Goal: Register for event/course

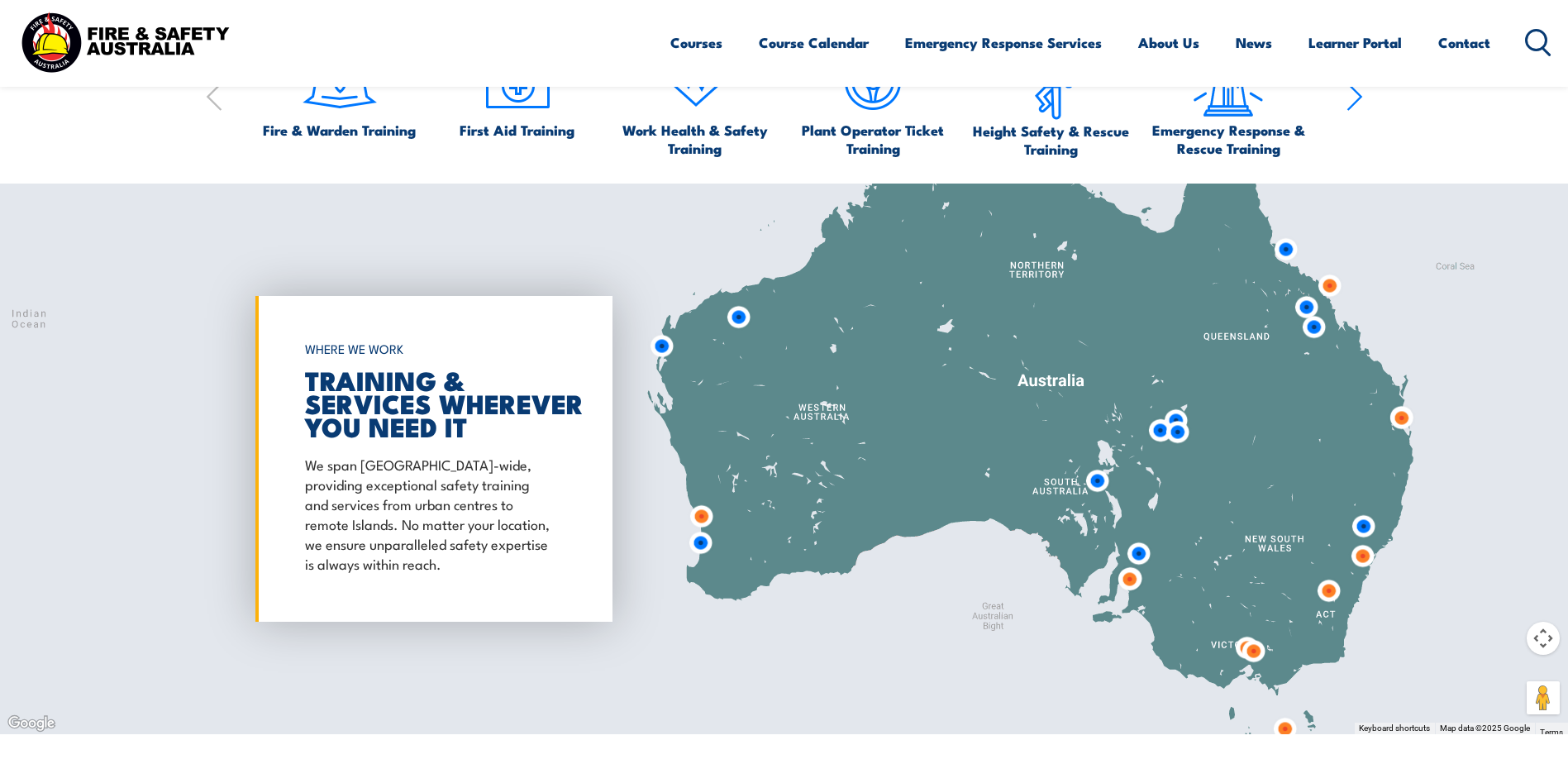
scroll to position [744, 0]
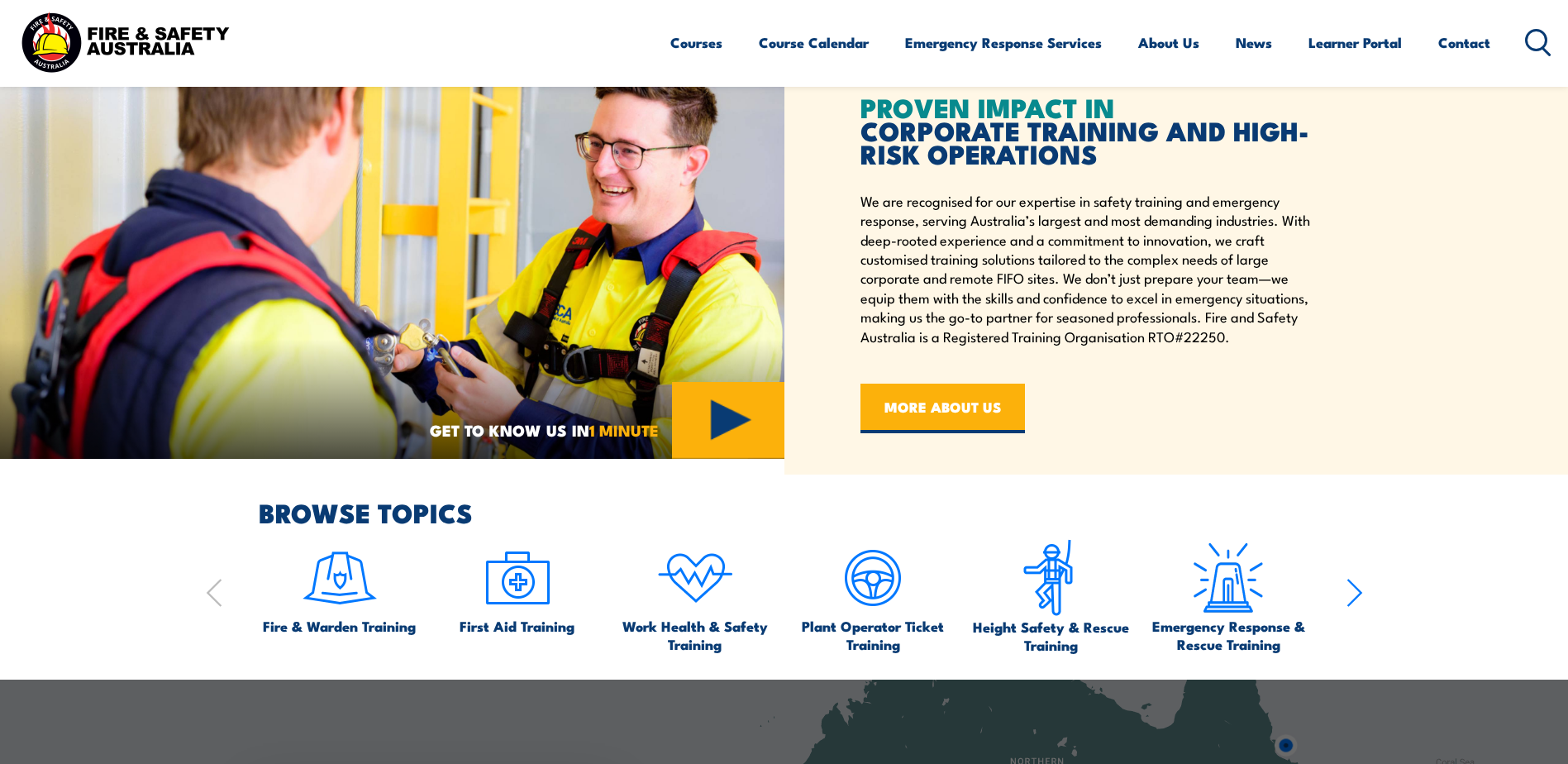
click at [1536, 39] on icon at bounding box center [1538, 42] width 26 height 27
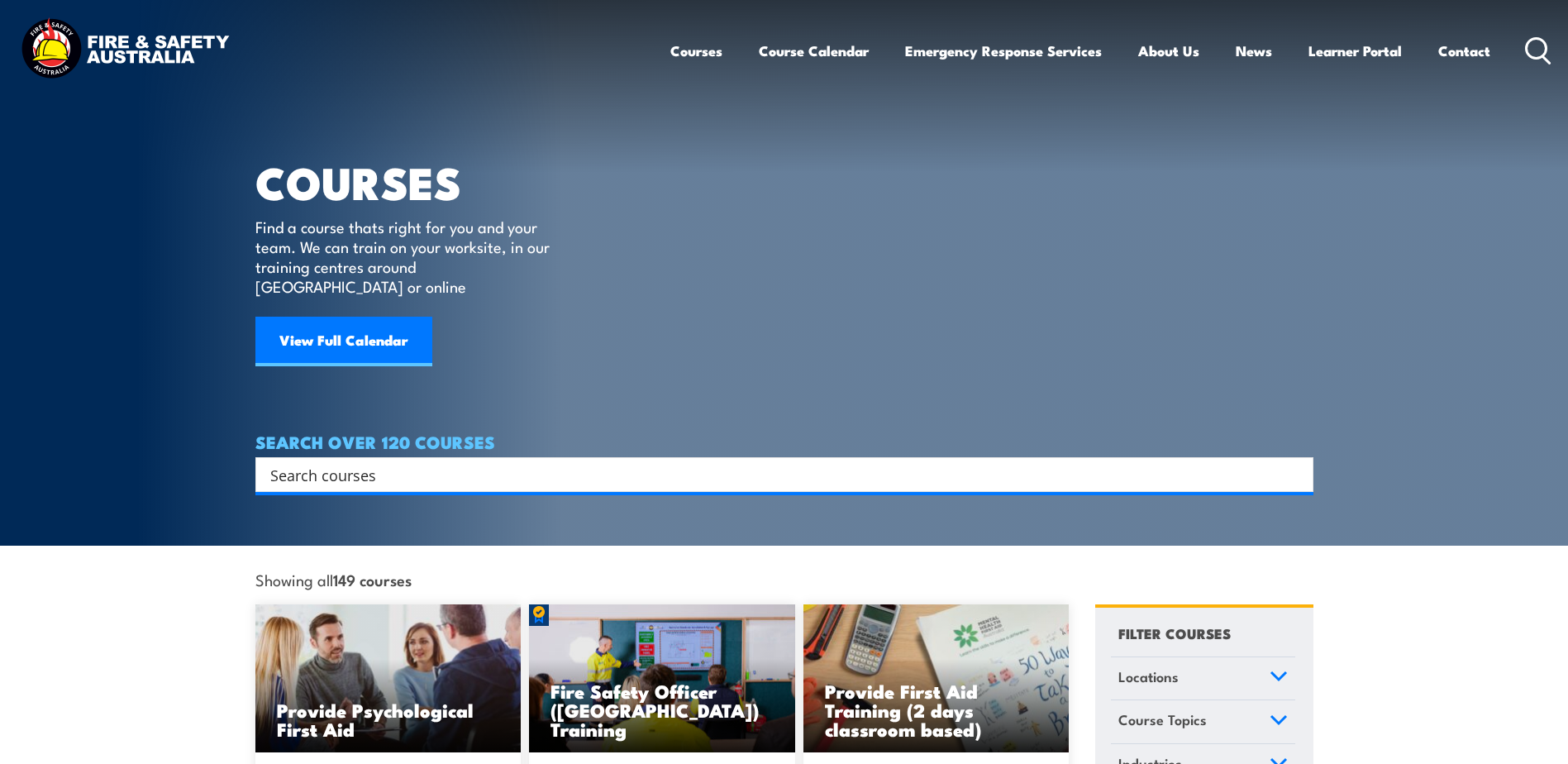
click at [1533, 50] on icon at bounding box center [1538, 50] width 26 height 27
click at [389, 462] on input "Search input" at bounding box center [773, 475] width 1007 height 25
click at [386, 462] on input "Search input" at bounding box center [773, 475] width 1007 height 25
type input "EWP"
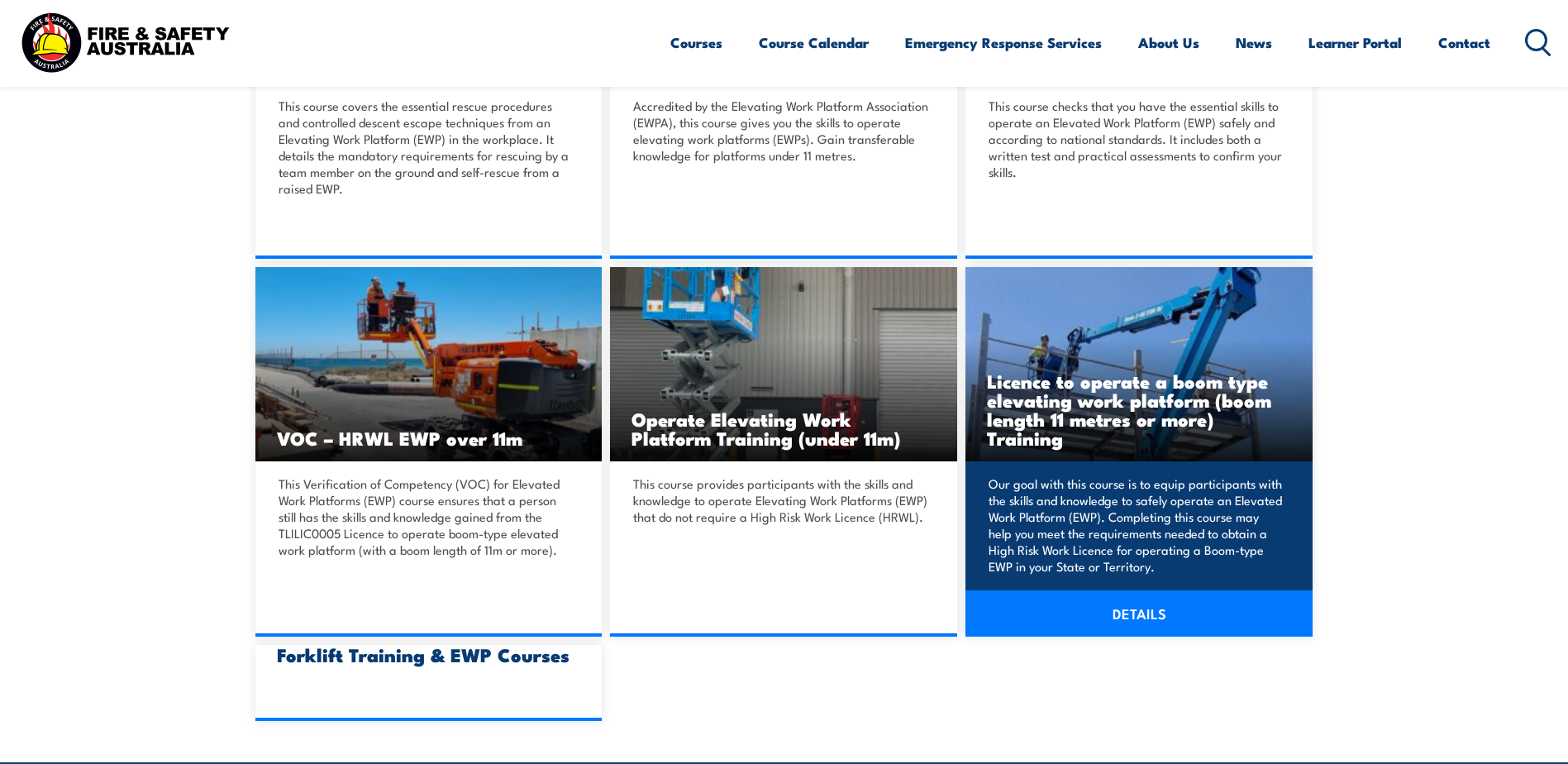
scroll to position [661, 0]
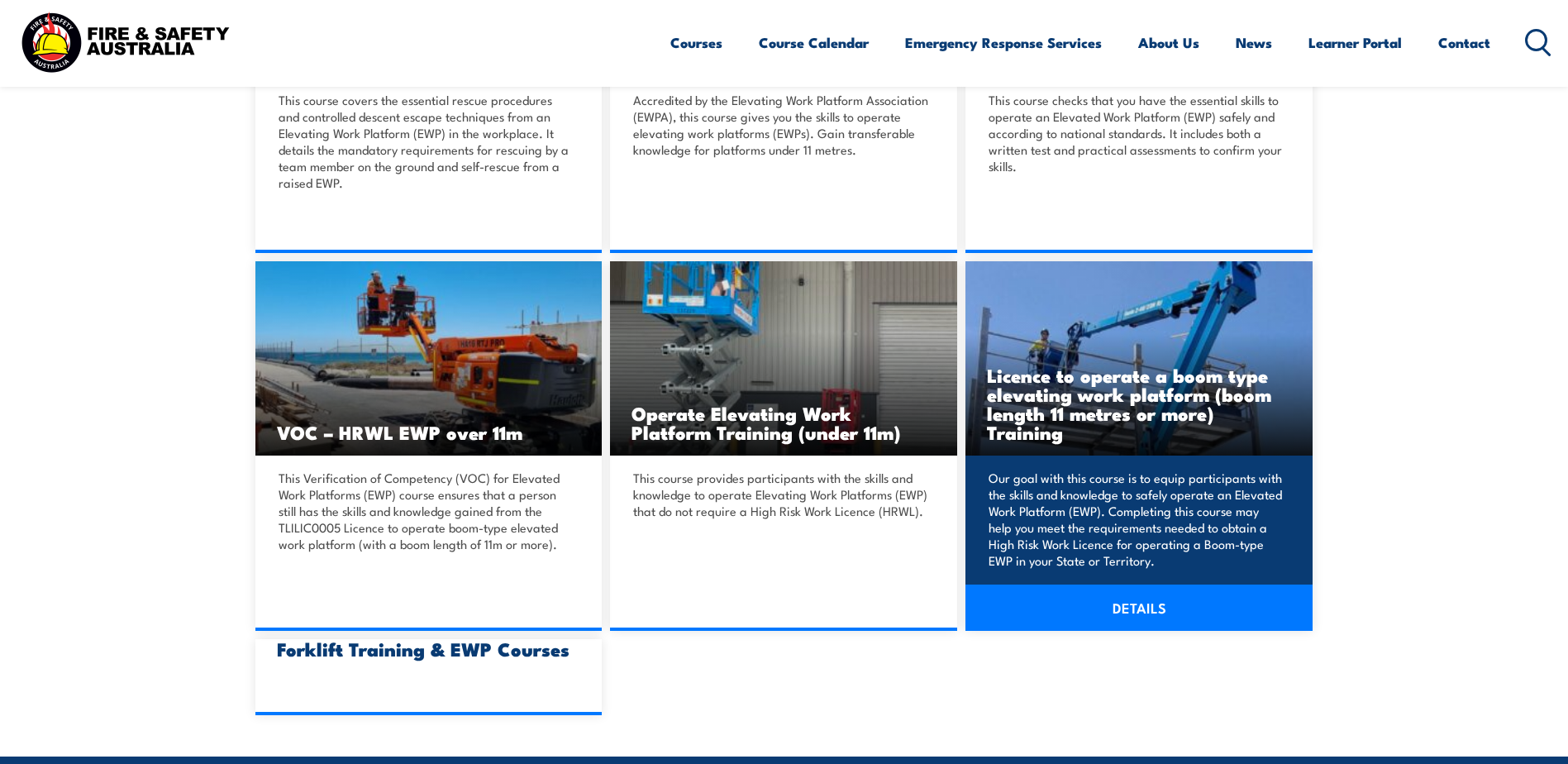
click at [1178, 527] on p "Our goal with this course is to equip participants with the skills and knowledg…" at bounding box center [1137, 518] width 296 height 99
click at [1157, 607] on link "DETAILS" at bounding box center [1139, 608] width 347 height 46
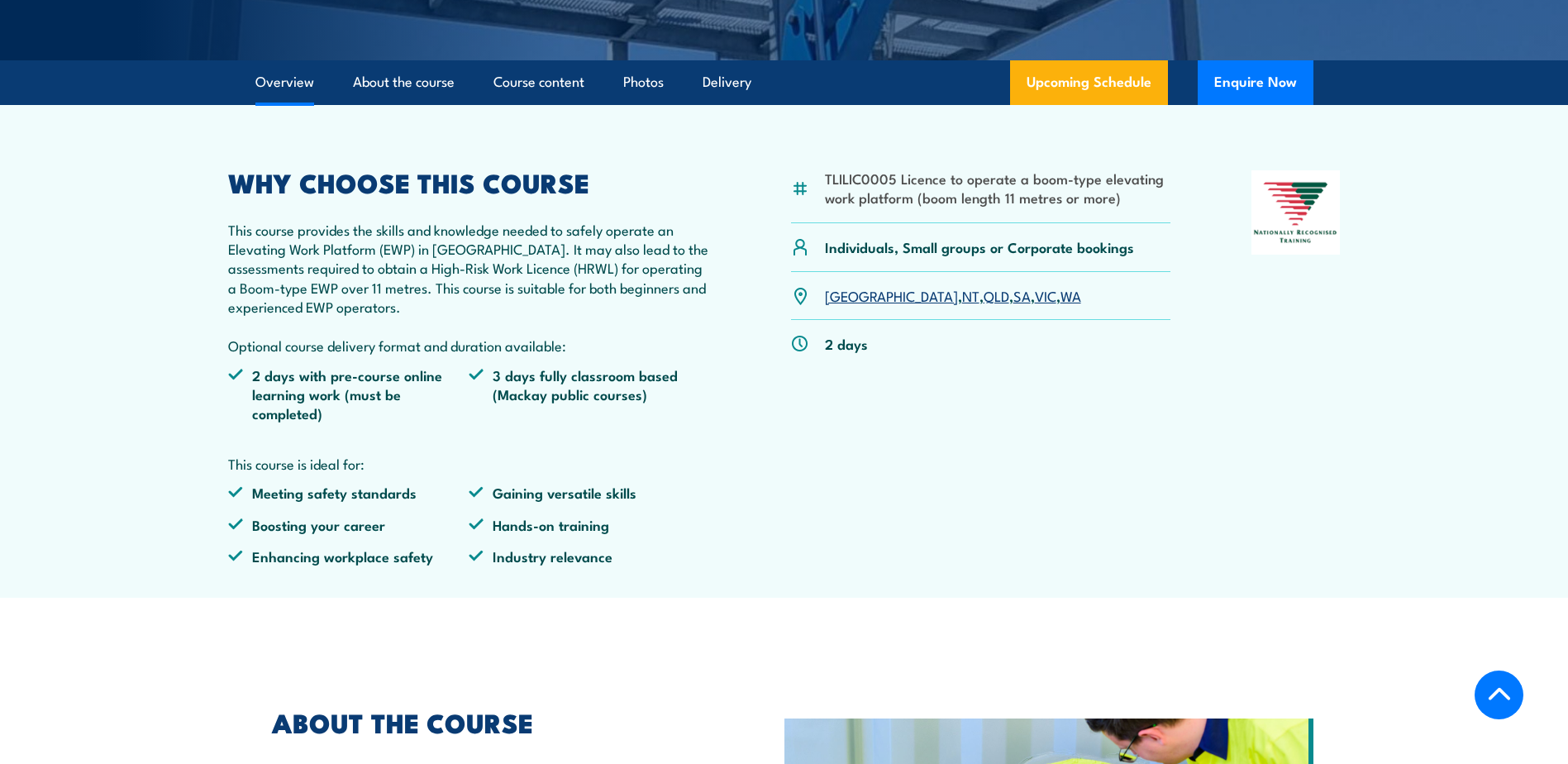
scroll to position [579, 0]
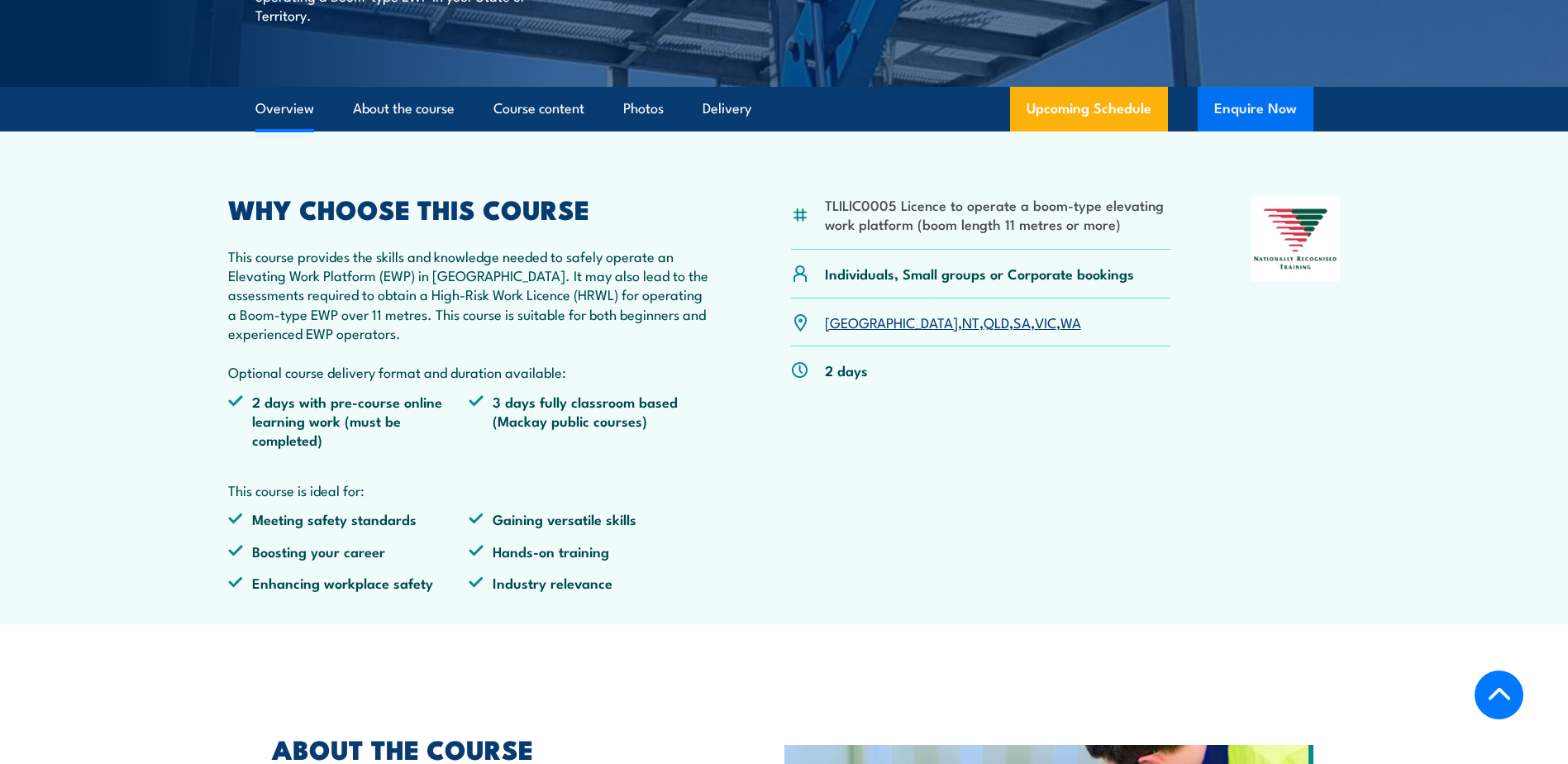
click at [1265, 114] on button "Enquire Now" at bounding box center [1256, 109] width 116 height 45
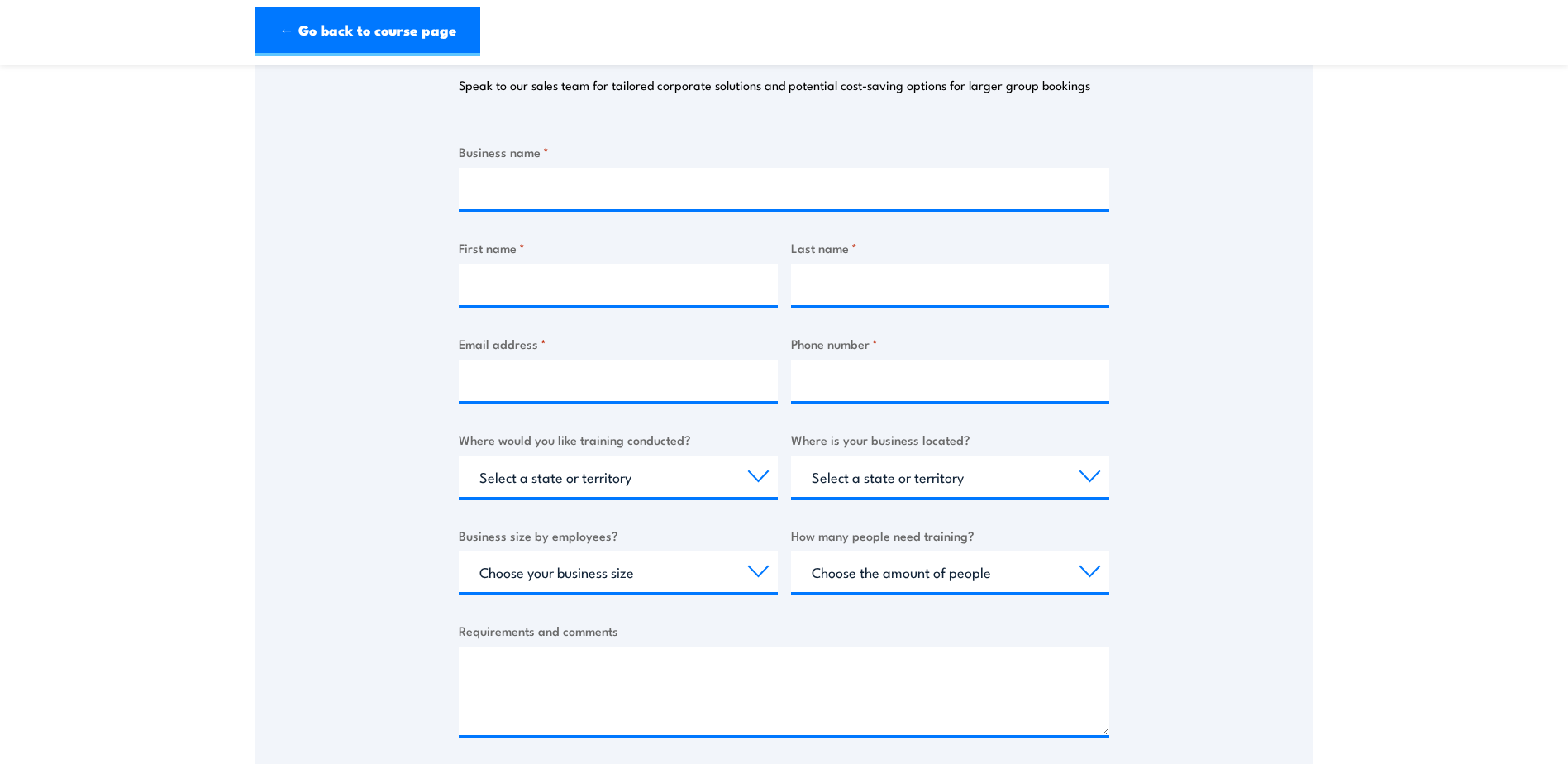
scroll to position [331, 0]
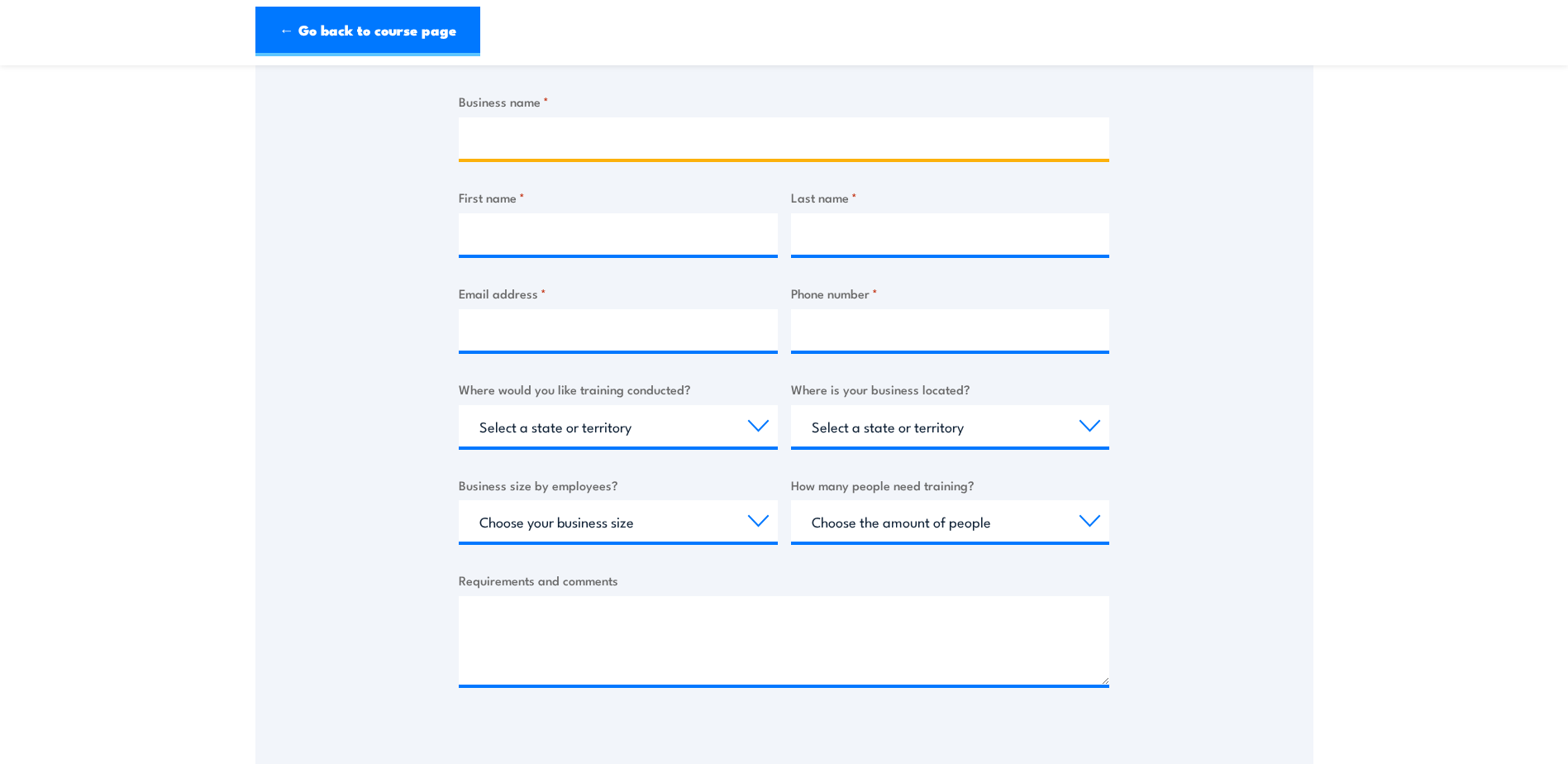
click at [636, 130] on input "Business name *" at bounding box center [784, 138] width 651 height 41
type input "Lineage Logistics"
type input "[PERSON_NAME]"
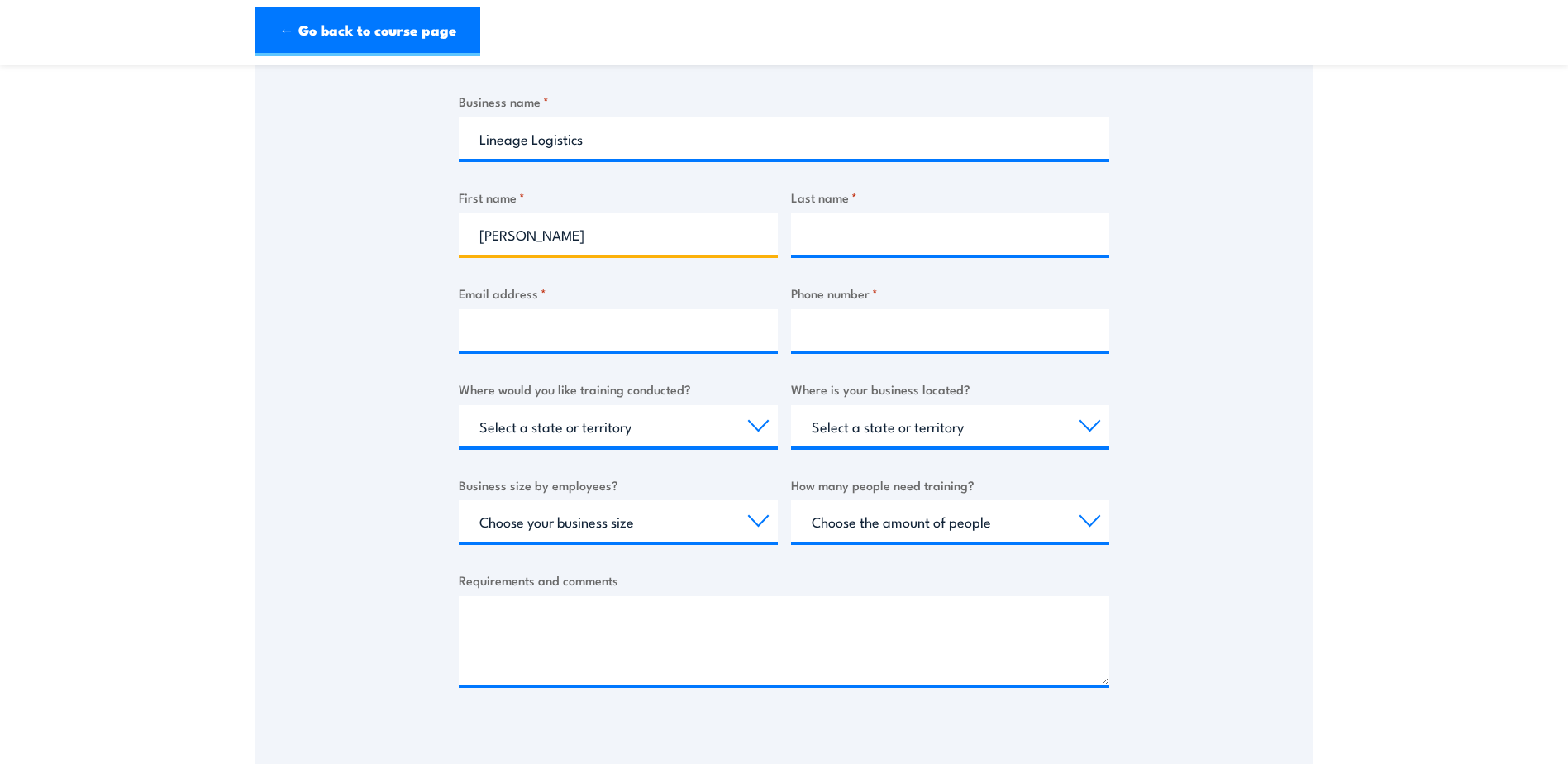
type input "Paisami"
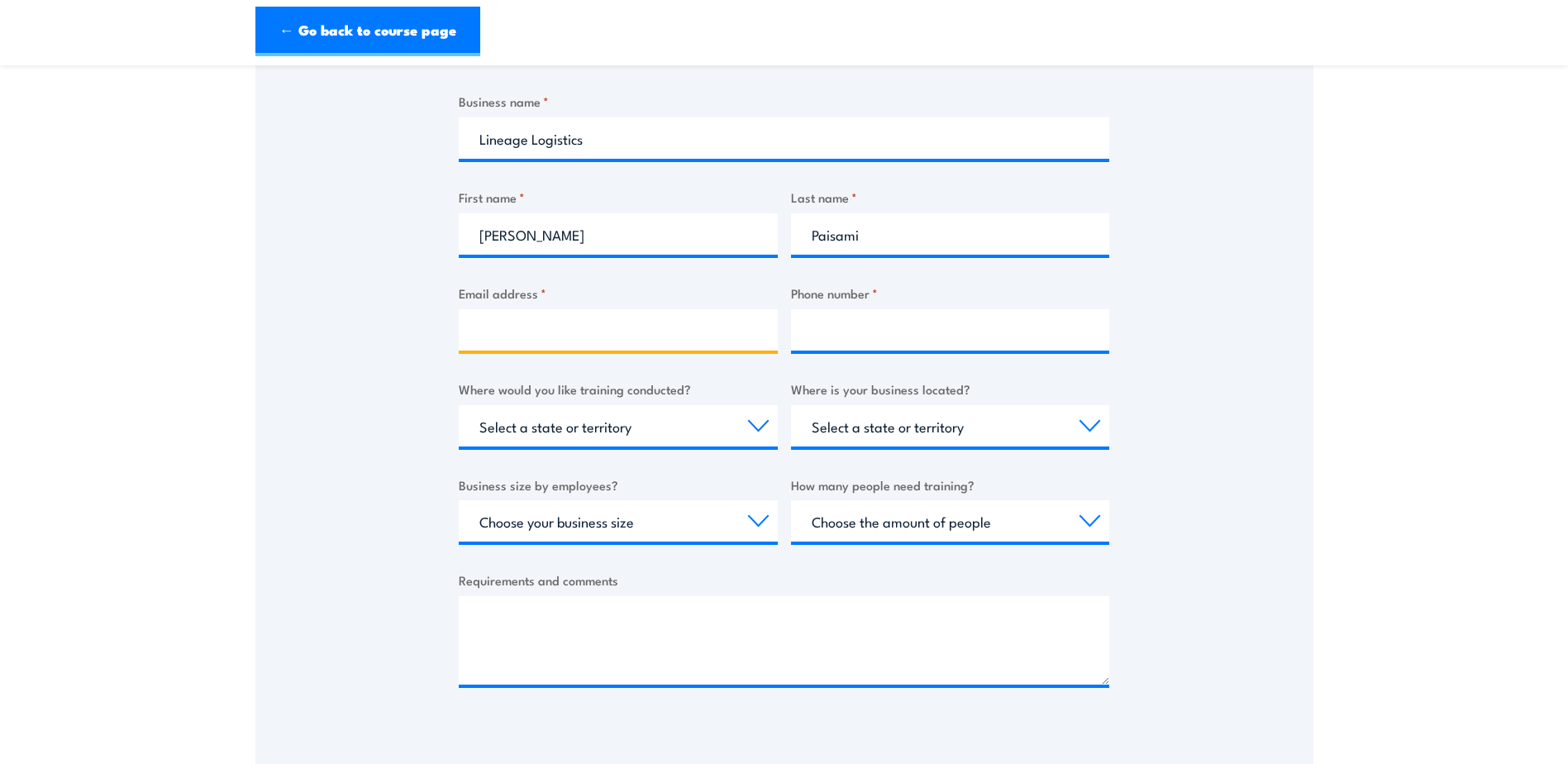
type input "[EMAIL_ADDRESS][DOMAIN_NAME]"
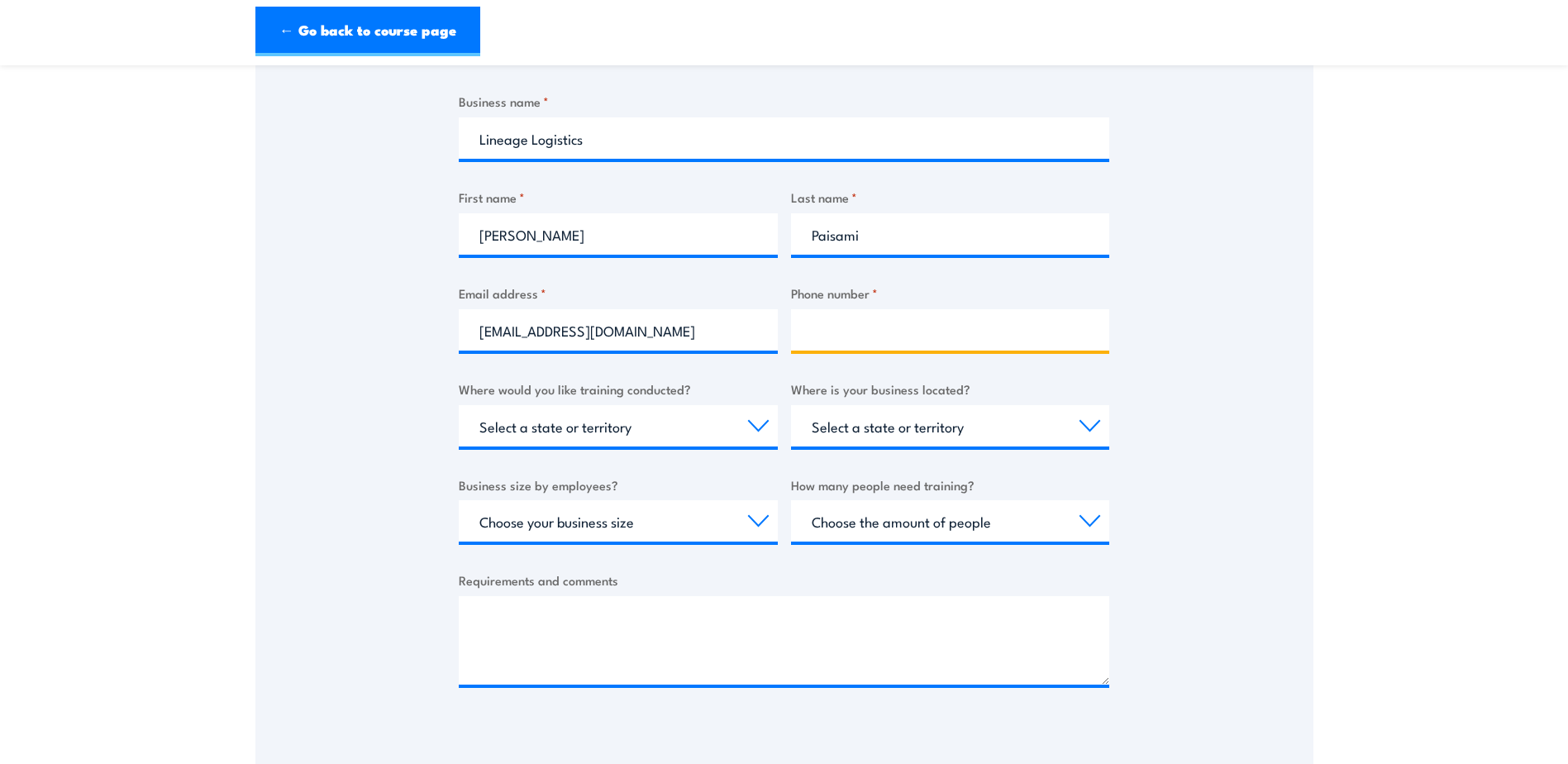
type input "0736085495"
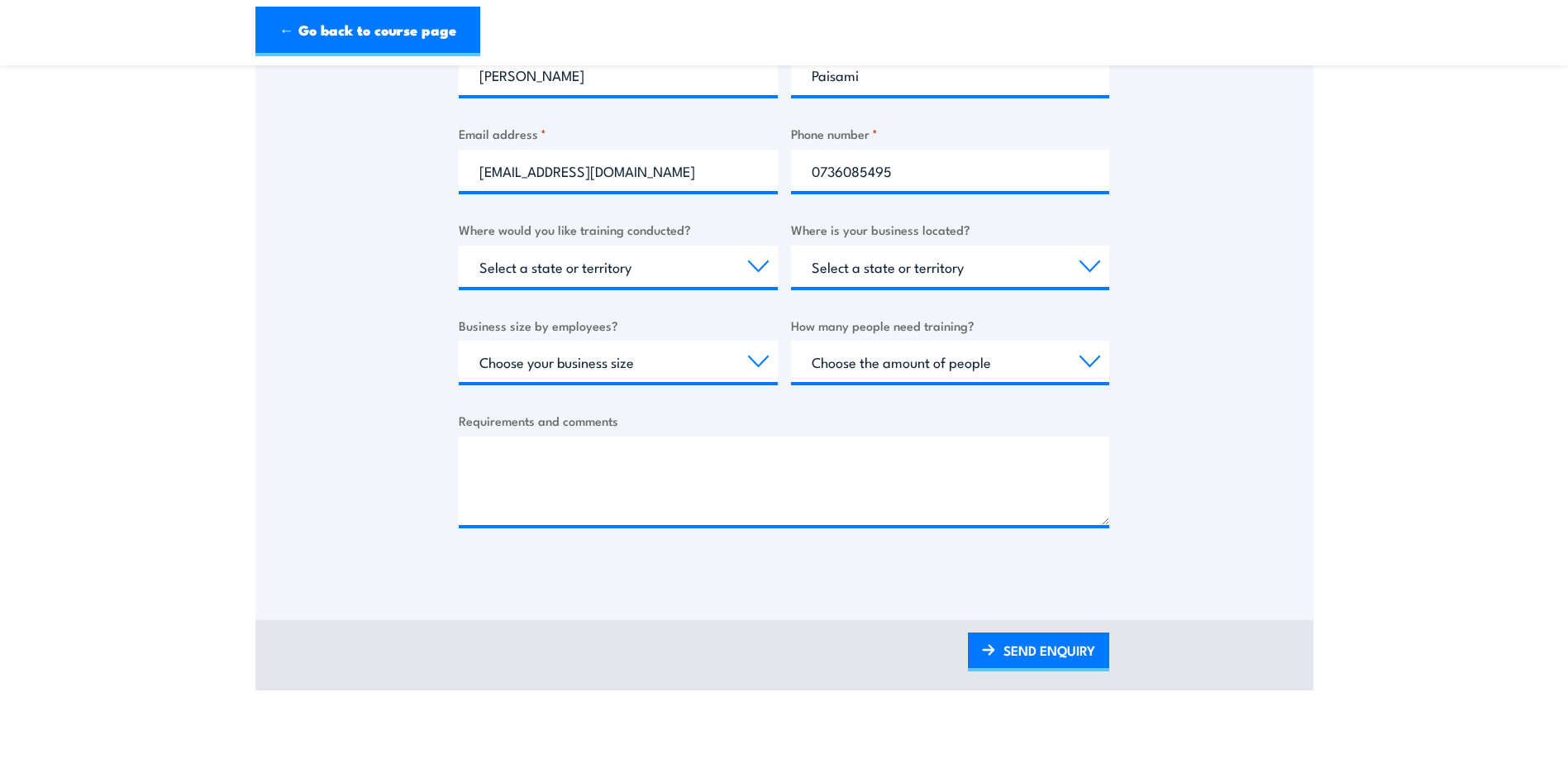
scroll to position [496, 0]
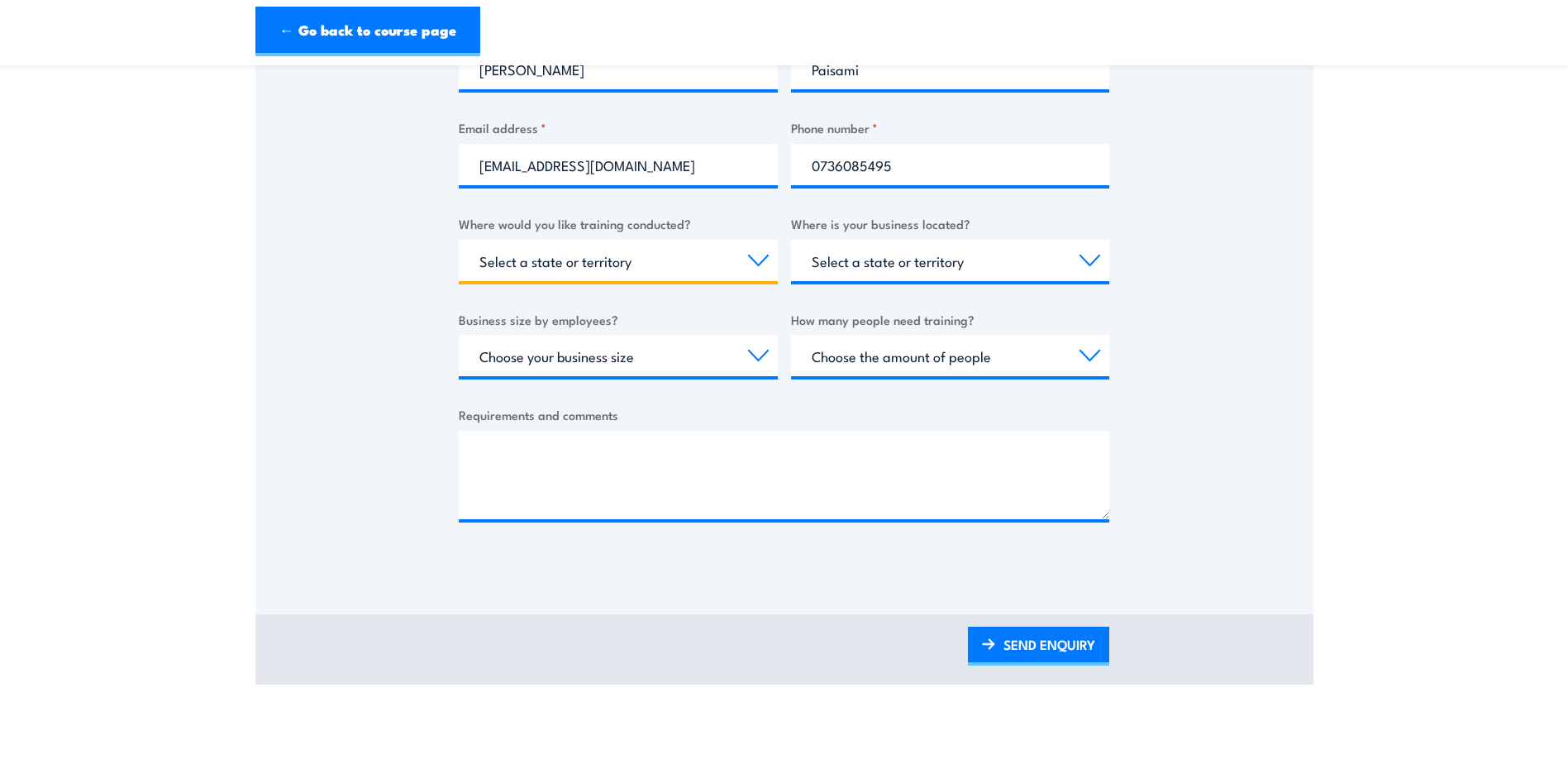
click at [591, 256] on select "Select a state or territory Nationally - multiple locations [GEOGRAPHIC_DATA] […" at bounding box center [618, 260] width 319 height 41
click at [594, 256] on select "Select a state or territory Nationally - multiple locations [GEOGRAPHIC_DATA] […" at bounding box center [618, 260] width 319 height 41
select select "QLD"
click at [459, 239] on select "Select a state or territory Nationally - multiple locations [GEOGRAPHIC_DATA] […" at bounding box center [618, 260] width 319 height 41
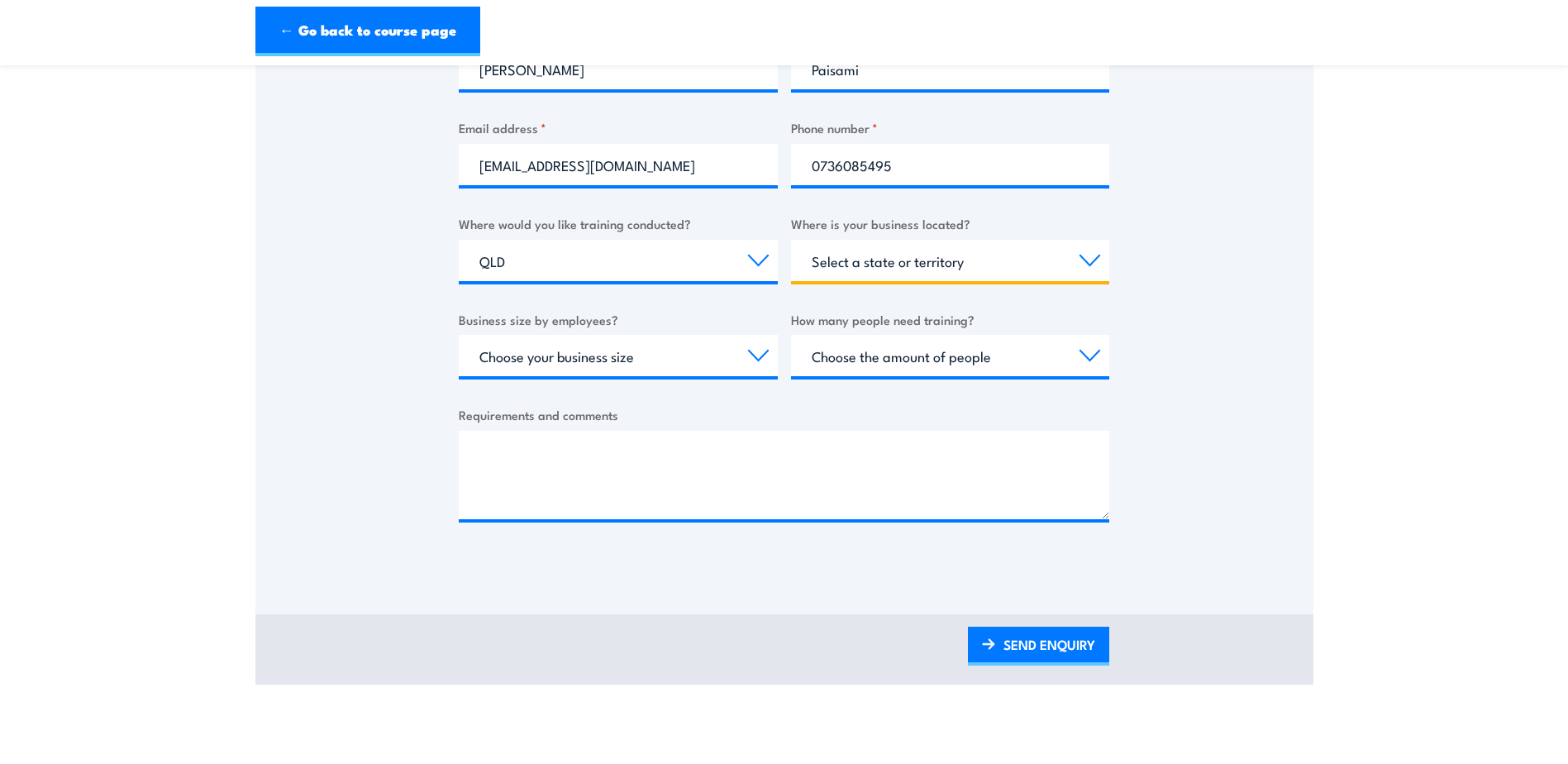
click at [838, 246] on select "Select a state or territory [GEOGRAPHIC_DATA] [GEOGRAPHIC_DATA] [GEOGRAPHIC_DAT…" at bounding box center [951, 260] width 319 height 41
select select "QLD"
click at [791, 239] on select "Select a state or territory [GEOGRAPHIC_DATA] [GEOGRAPHIC_DATA] [GEOGRAPHIC_DAT…" at bounding box center [951, 260] width 319 height 41
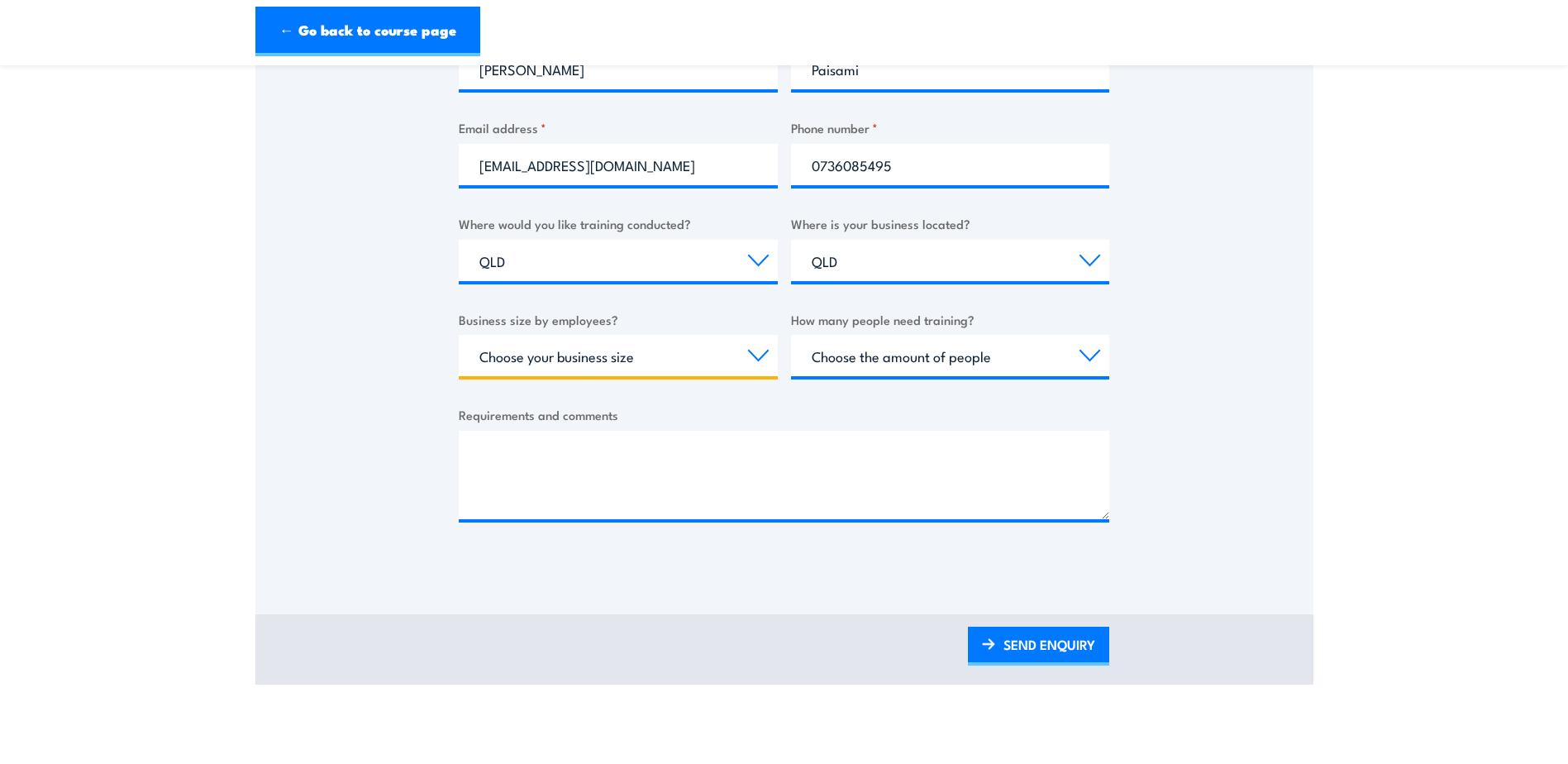
click at [654, 365] on select "Choose your business size 1 to 19 20 to 199 200+" at bounding box center [618, 355] width 319 height 41
click at [459, 335] on select "Choose your business size 1 to 19 20 to 199 200+" at bounding box center [618, 355] width 319 height 41
click at [944, 331] on div "How many people need training? Choose the amount of people 1 to 4 5 to 19 20+" at bounding box center [951, 344] width 319 height 67
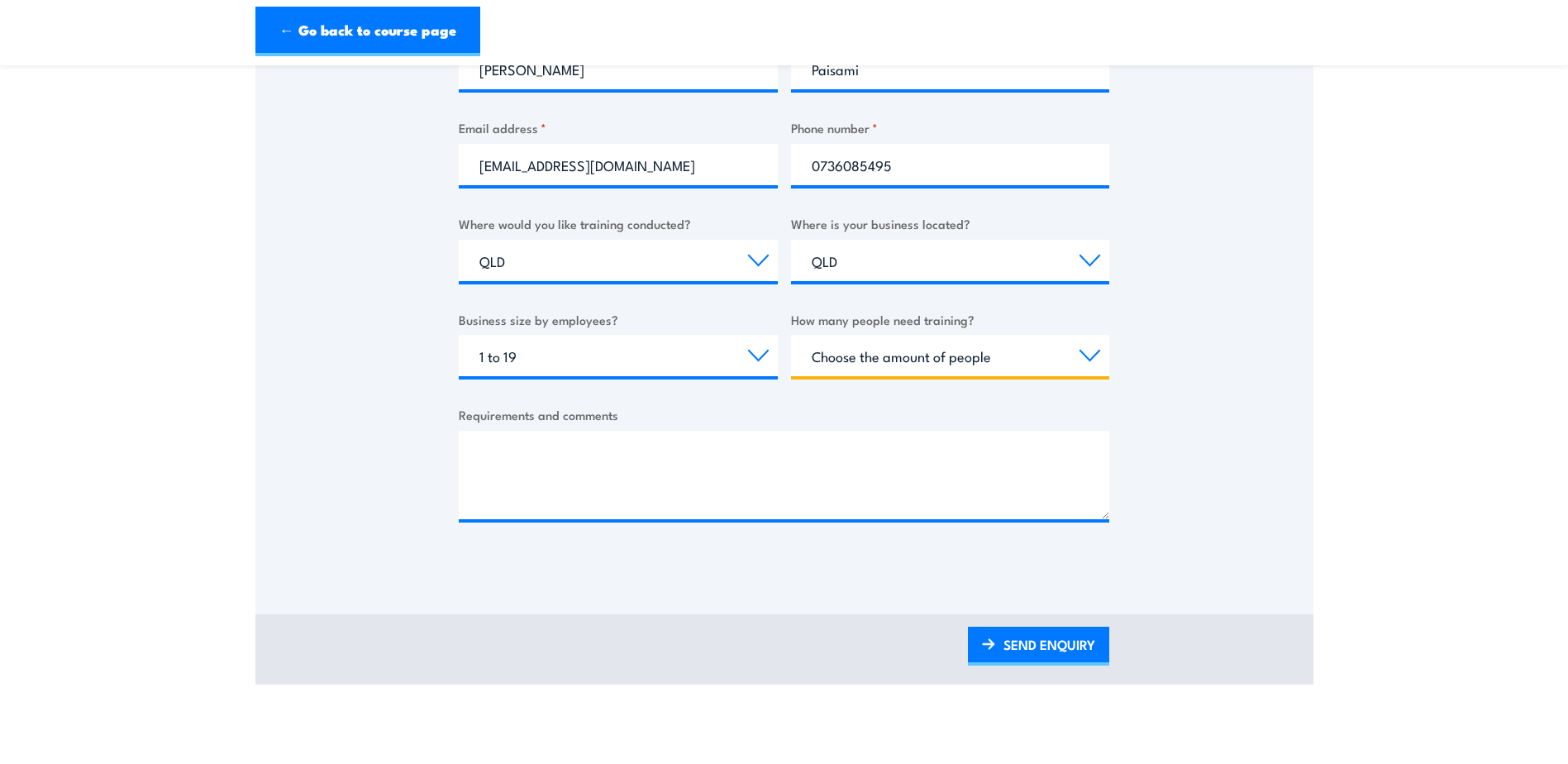
click at [925, 354] on select "Choose the amount of people 1 to 4 5 to 19 20+" at bounding box center [951, 355] width 319 height 41
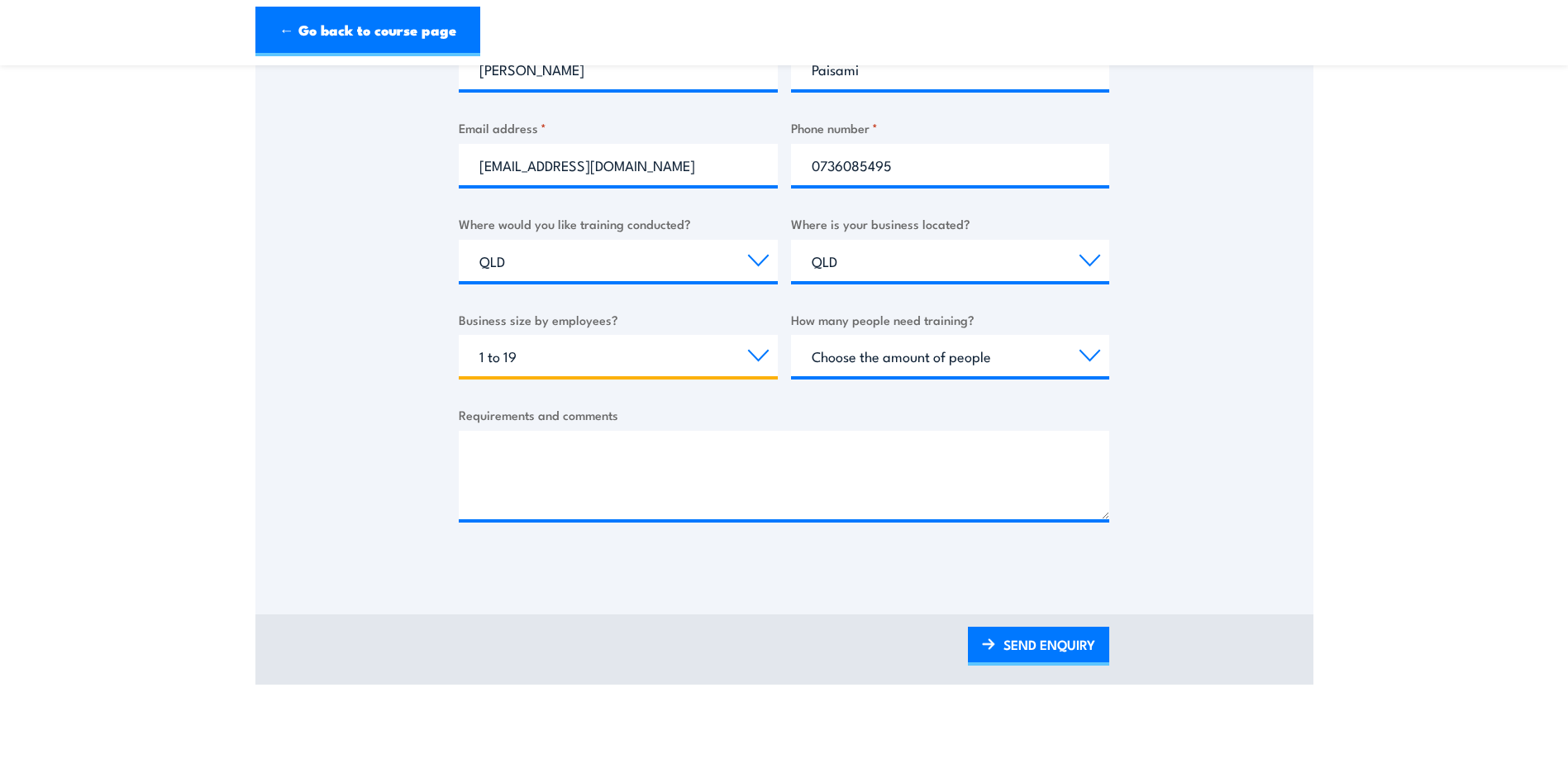
click at [695, 363] on select "Choose your business size 1 to 19 20 to 199 200+" at bounding box center [618, 355] width 319 height 41
select select "200+"
click at [459, 335] on select "Choose your business size 1 to 19 20 to 199 200+" at bounding box center [618, 355] width 319 height 41
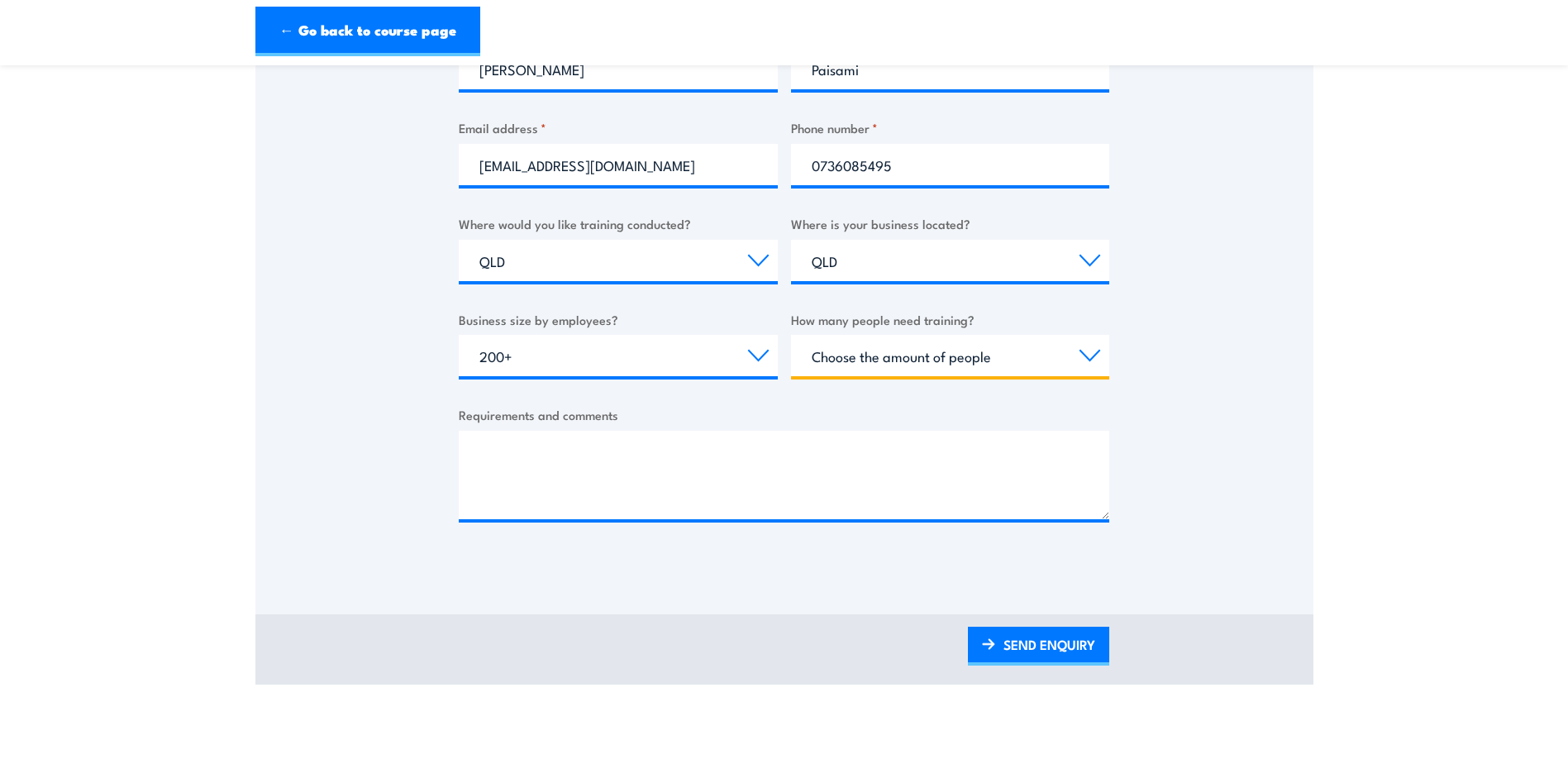
click at [927, 352] on select "Choose the amount of people 1 to 4 5 to 19 20+" at bounding box center [951, 355] width 319 height 41
select select "5 to 19"
click at [791, 335] on select "Choose the amount of people 1 to 4 5 to 19 20+" at bounding box center [951, 355] width 319 height 41
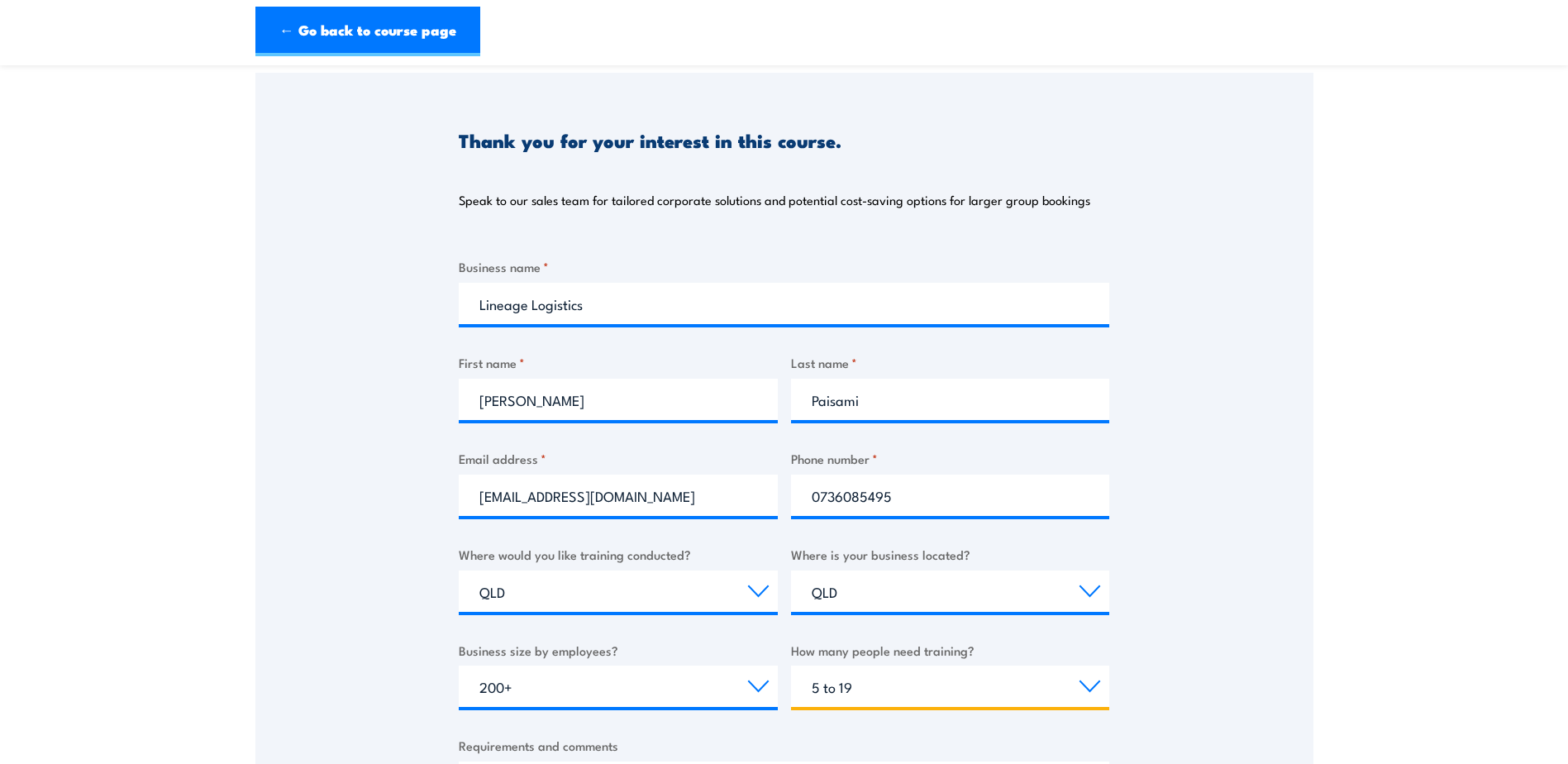
scroll to position [661, 0]
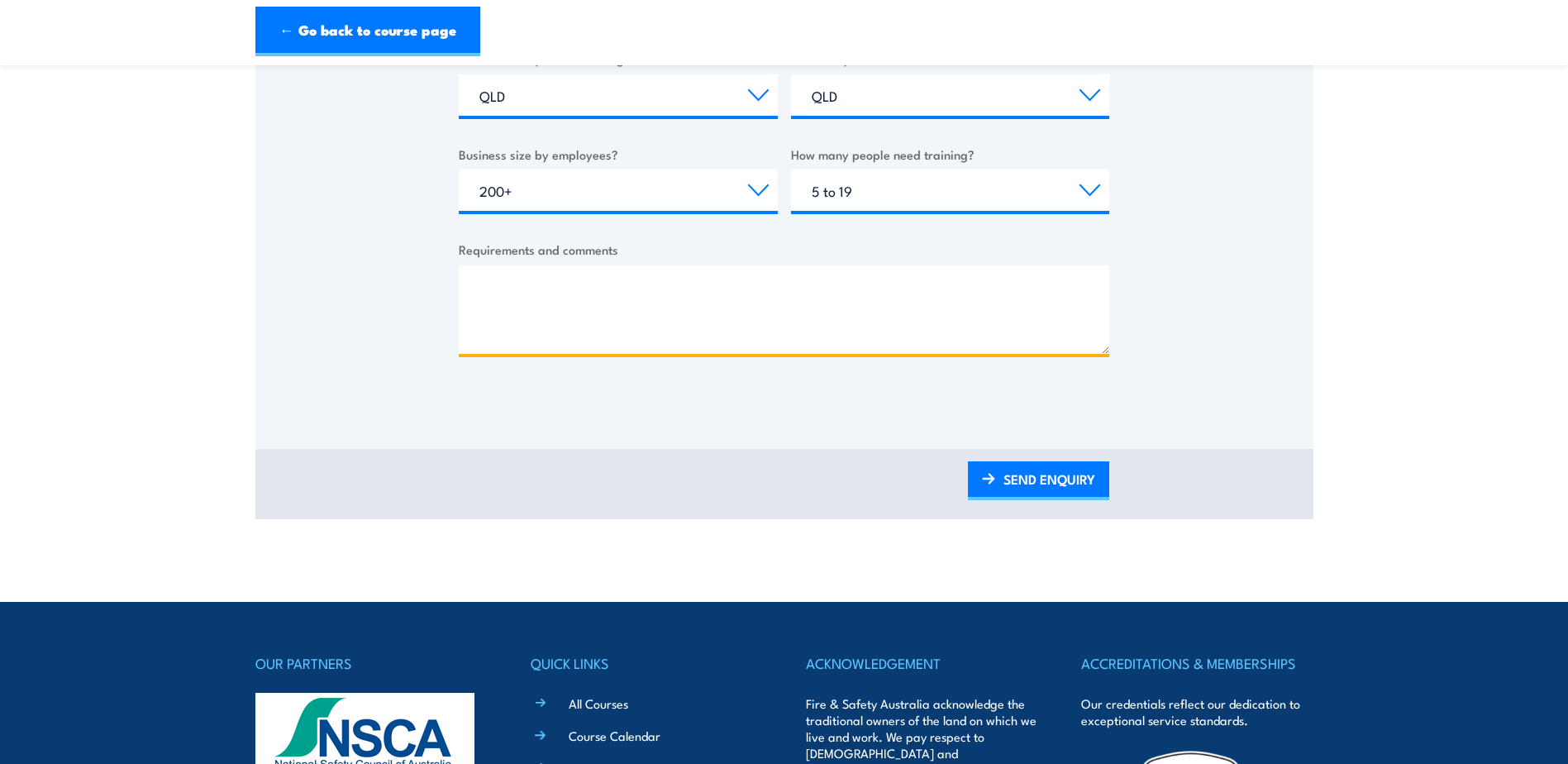
click at [643, 346] on textarea "Requirements and comments" at bounding box center [784, 310] width 651 height 89
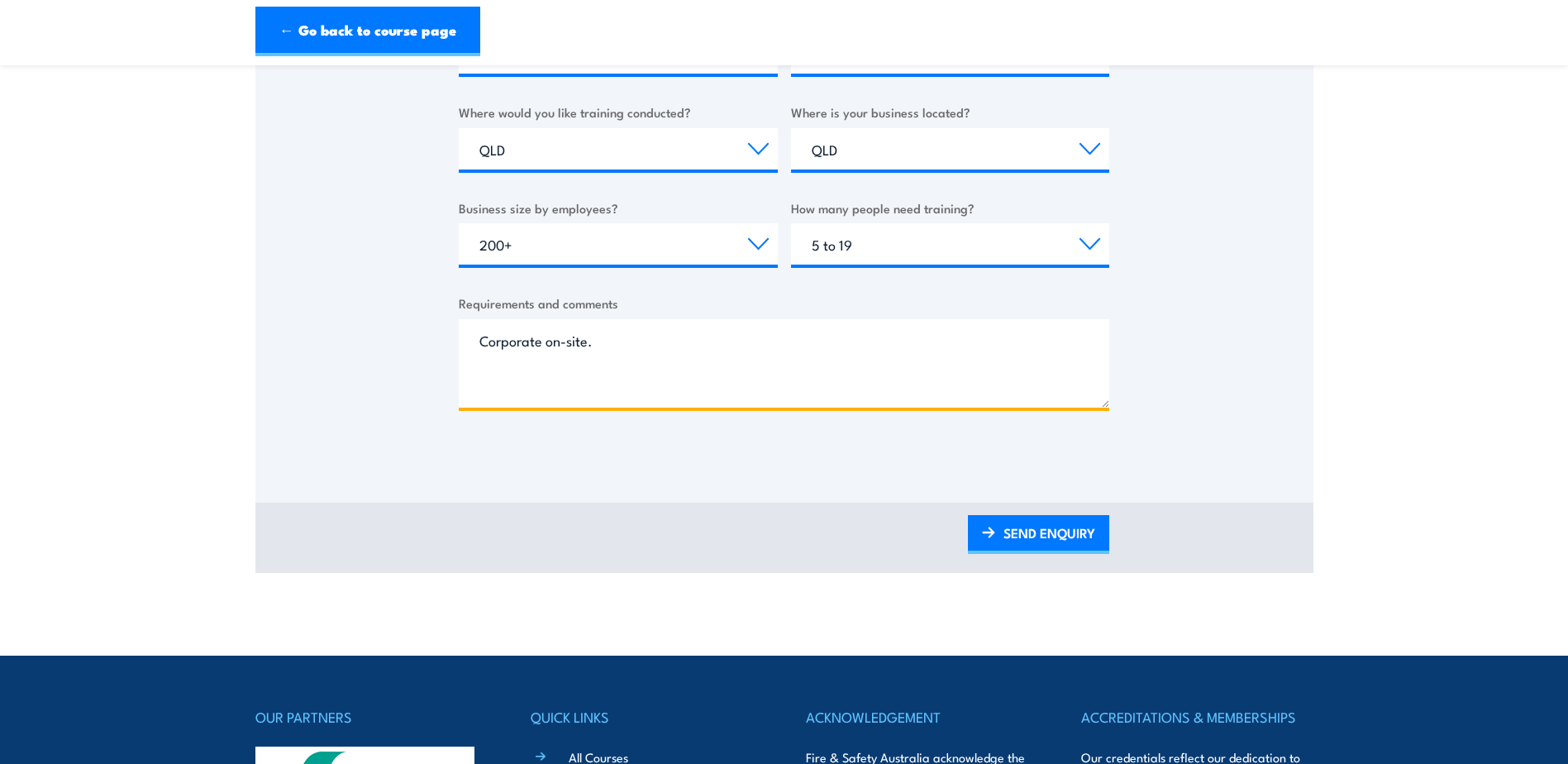
scroll to position [579, 0]
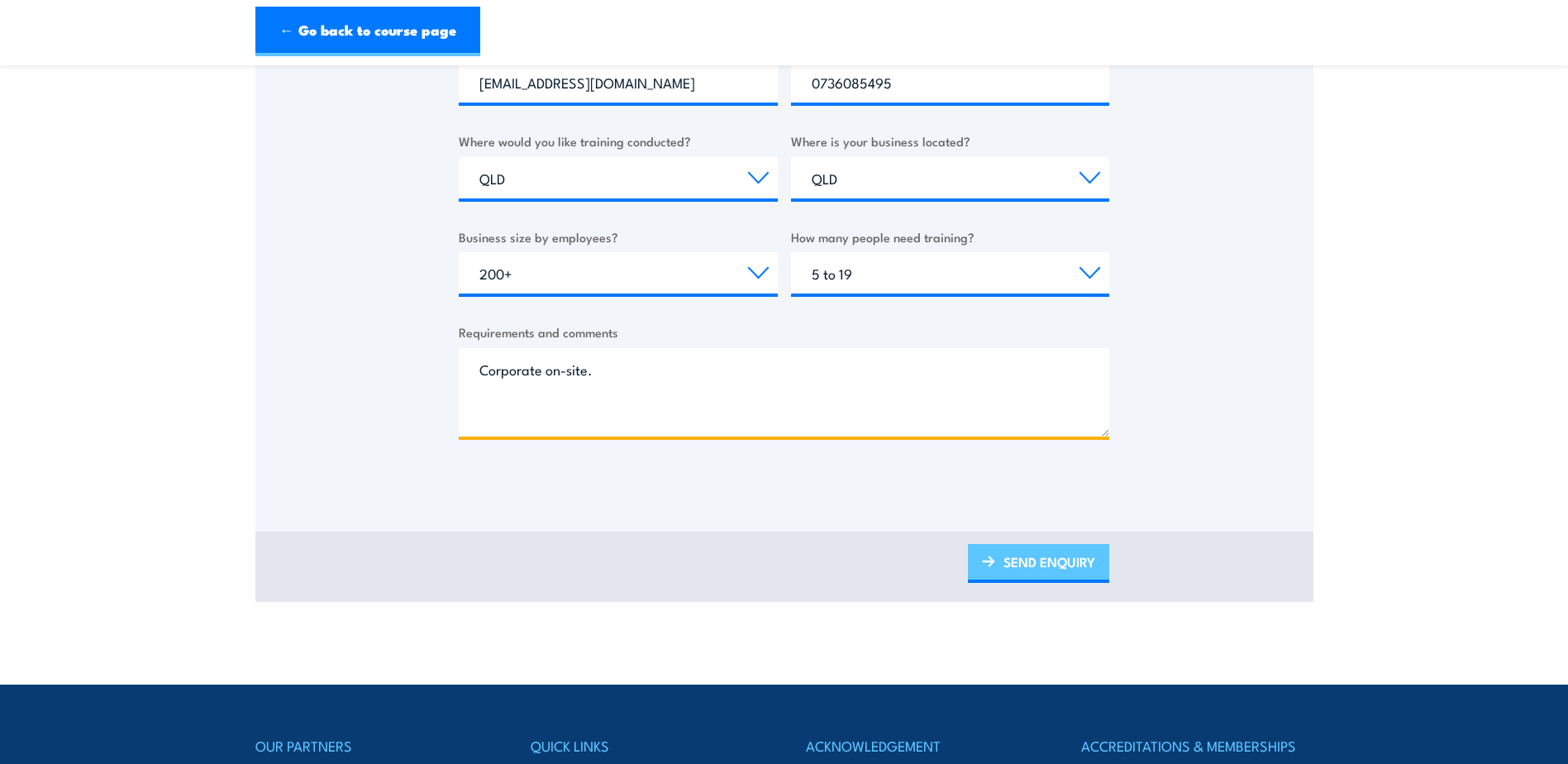
type textarea "Corporate on-site."
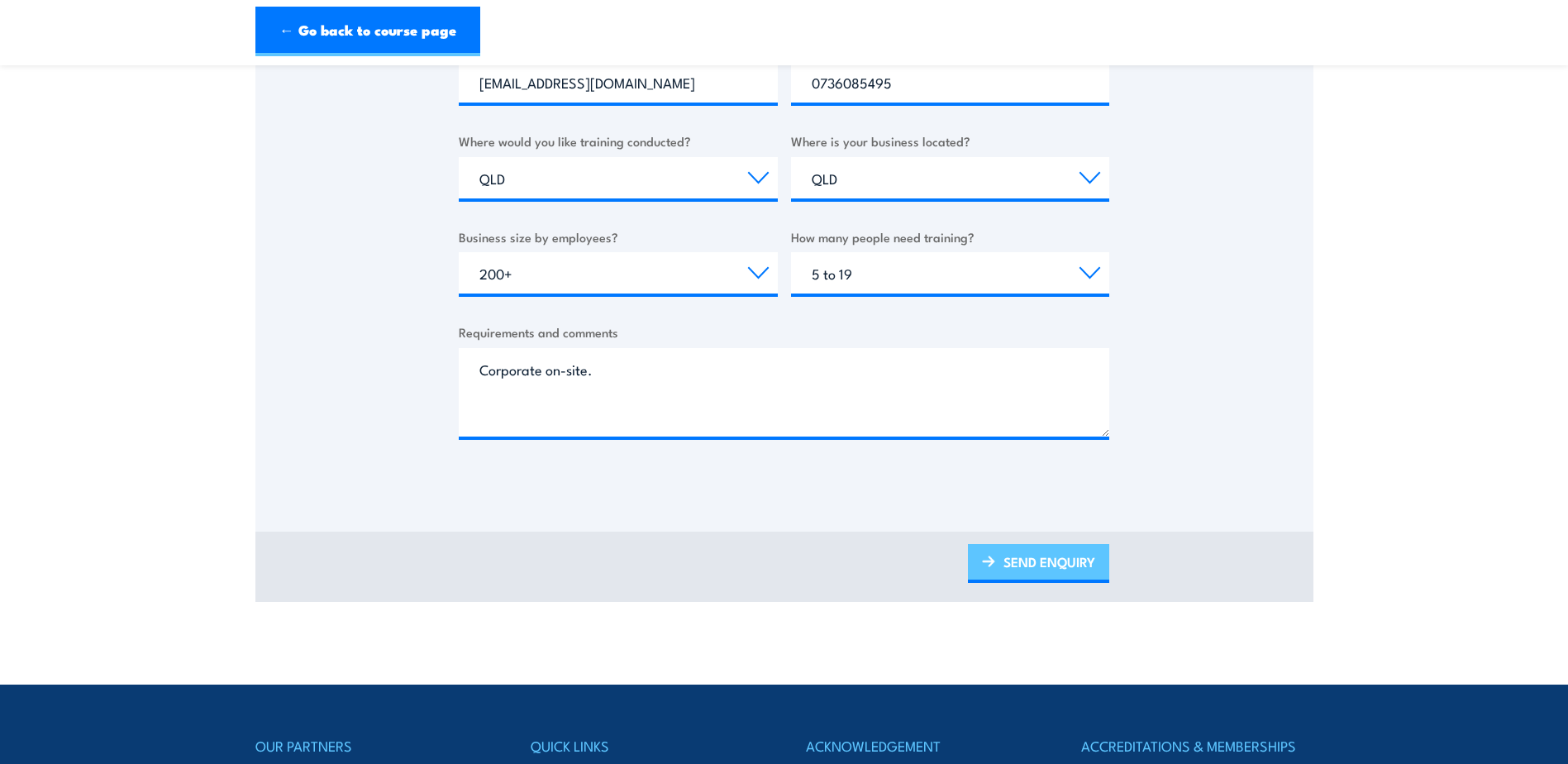
click at [1025, 567] on link "SEND ENQUIRY" at bounding box center [1038, 563] width 141 height 39
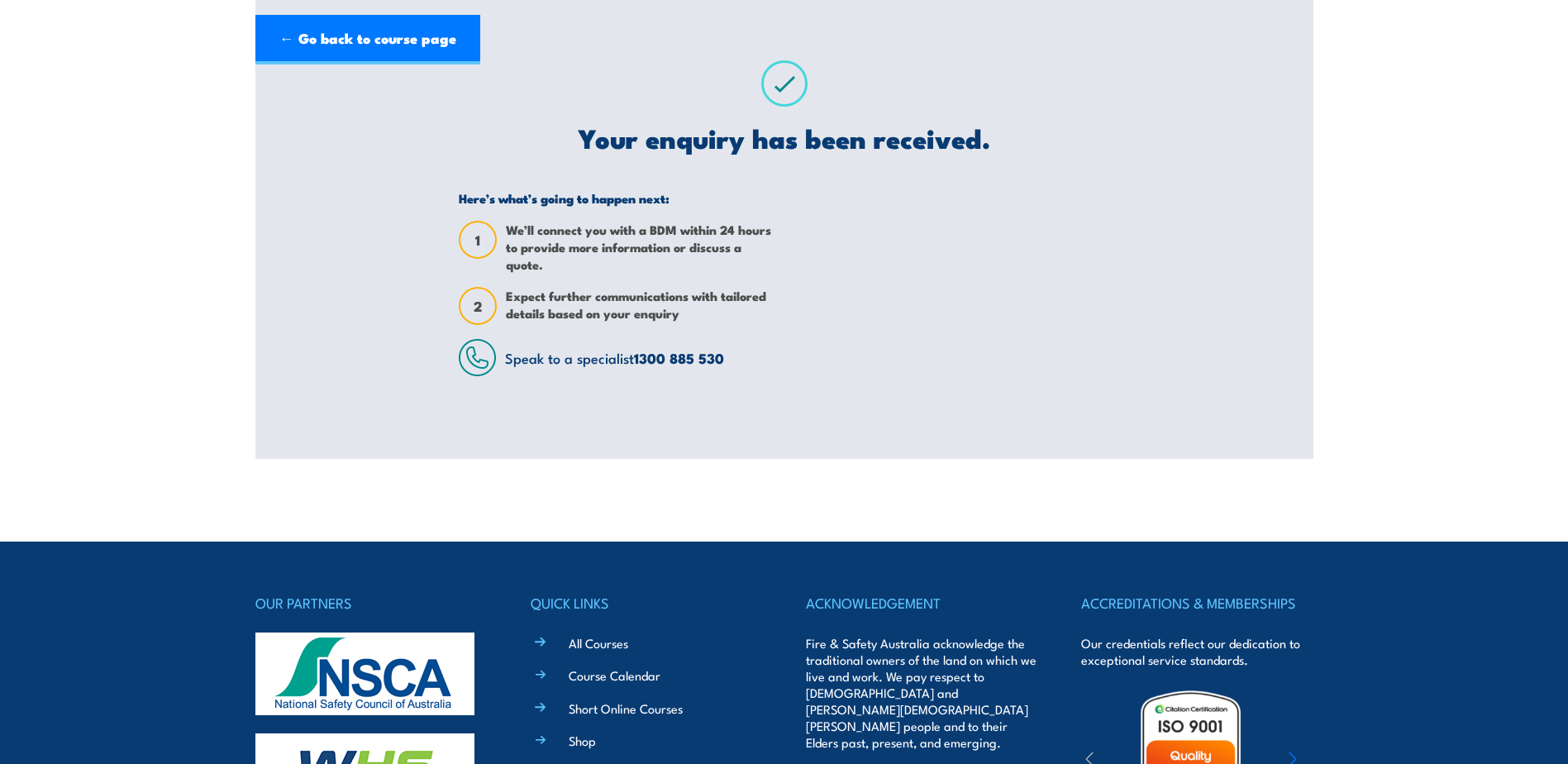
scroll to position [0, 0]
